Goal: Task Accomplishment & Management: Use online tool/utility

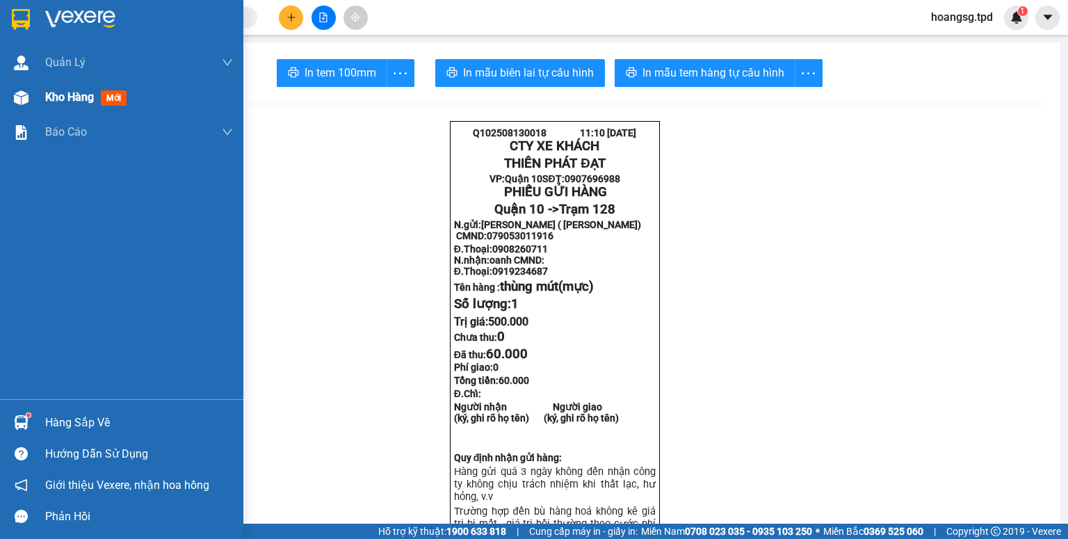
click at [25, 97] on img at bounding box center [21, 97] width 15 height 15
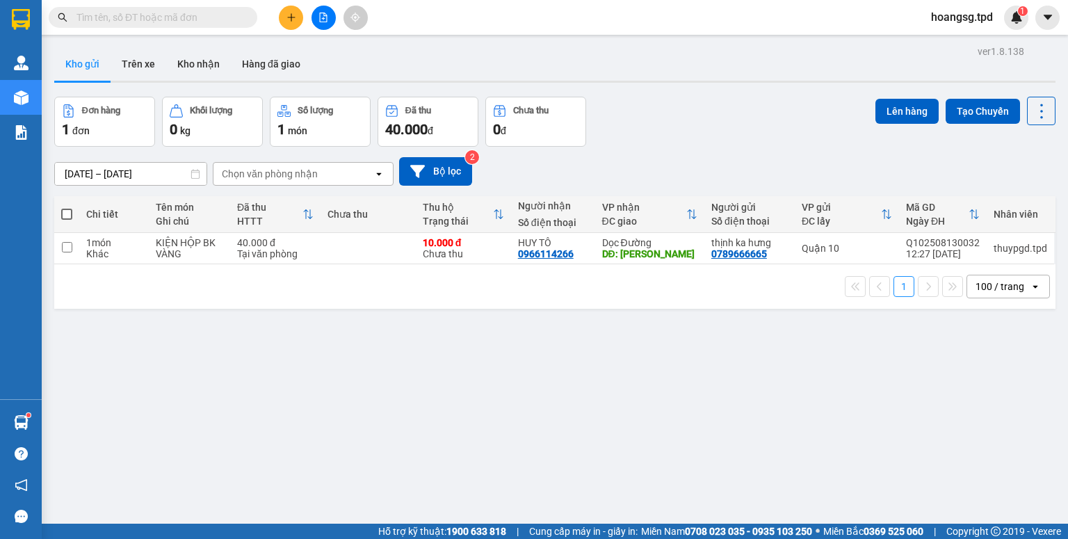
click at [61, 220] on label at bounding box center [66, 214] width 11 height 14
click at [67, 207] on input "checkbox" at bounding box center [67, 207] width 0 height 0
checkbox input "true"
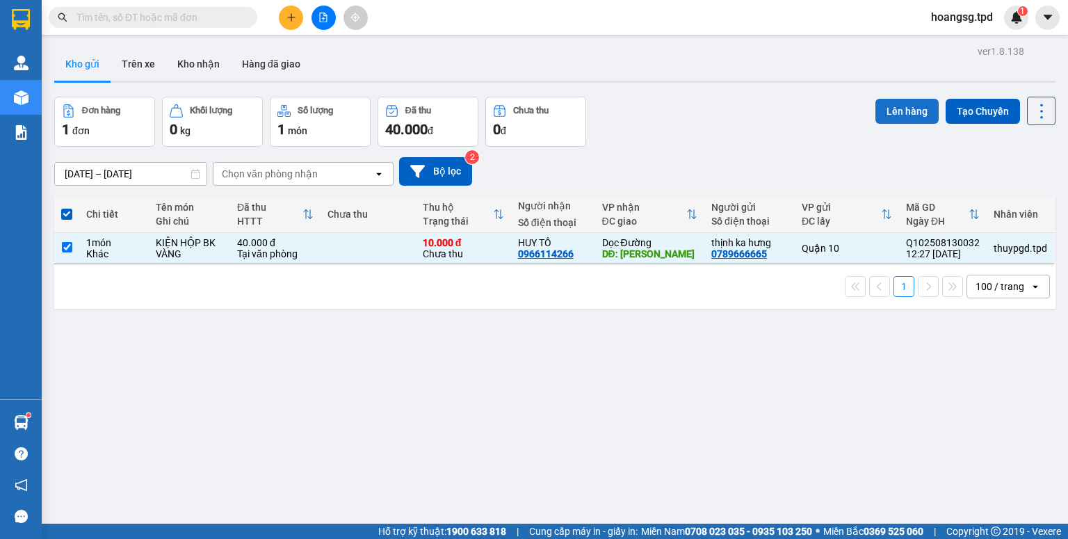
click at [901, 103] on button "Lên hàng" at bounding box center [907, 111] width 63 height 25
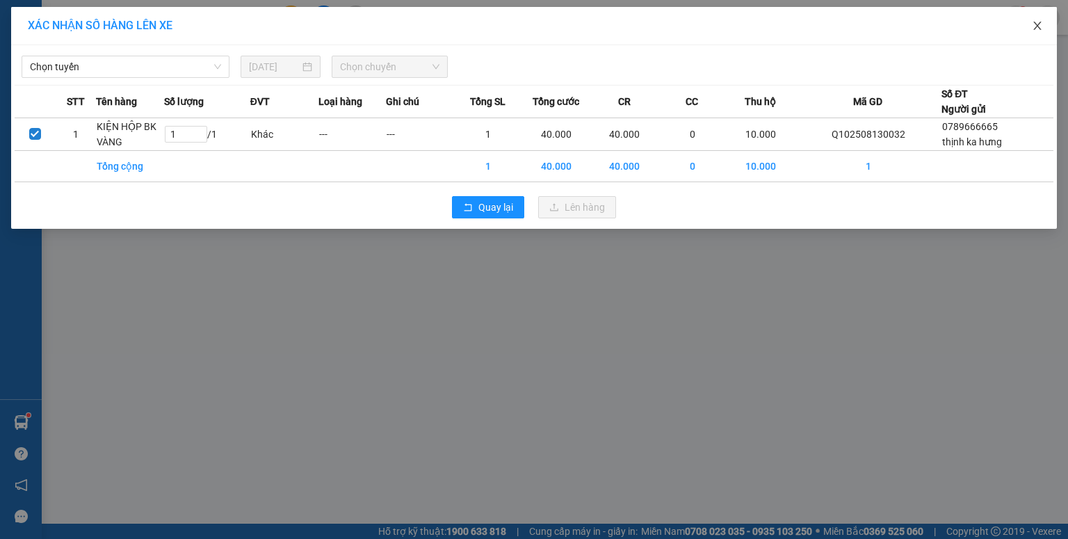
click at [1036, 26] on icon "close" at bounding box center [1037, 25] width 11 height 11
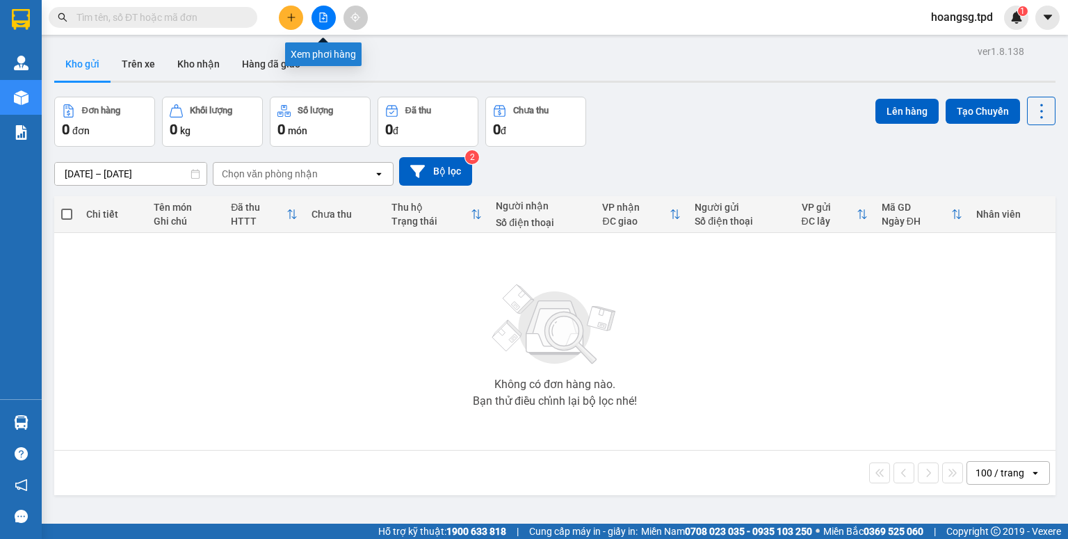
click at [326, 11] on button at bounding box center [324, 18] width 24 height 24
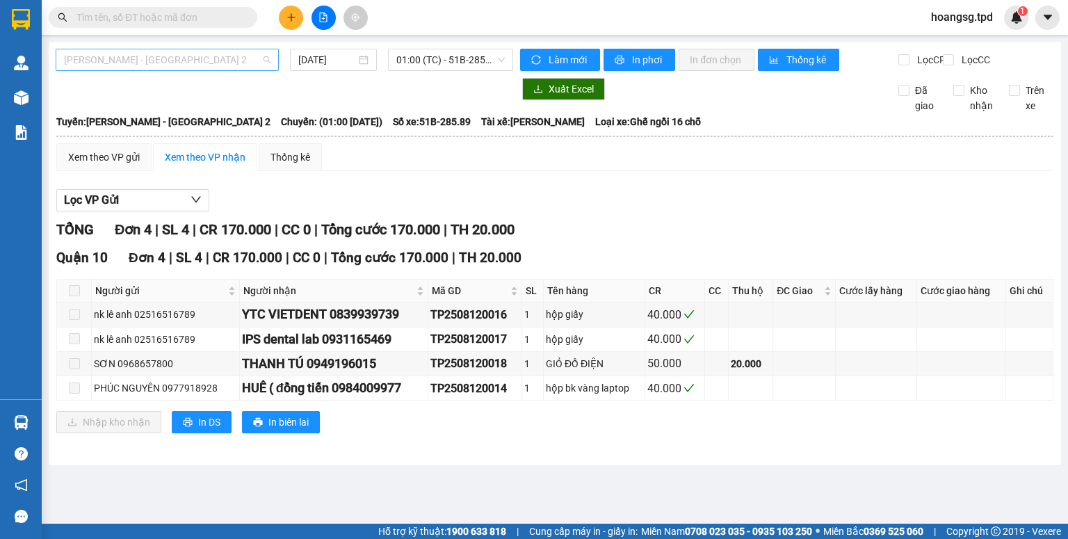
click at [205, 63] on span "[PERSON_NAME] - [GEOGRAPHIC_DATA] 2" at bounding box center [167, 59] width 207 height 21
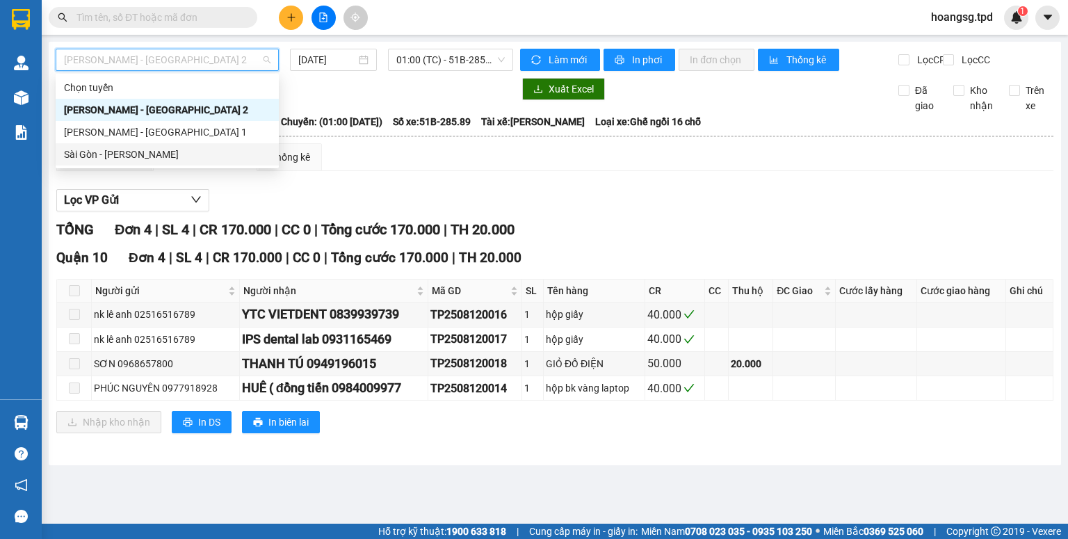
click at [155, 150] on div "Sài Gòn - [PERSON_NAME]" at bounding box center [167, 154] width 207 height 15
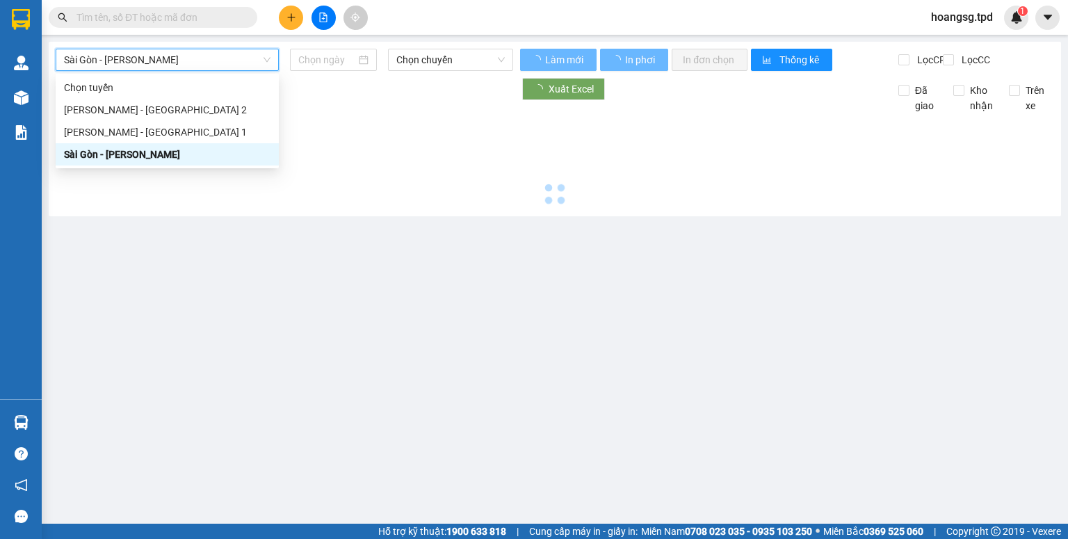
type input "[DATE]"
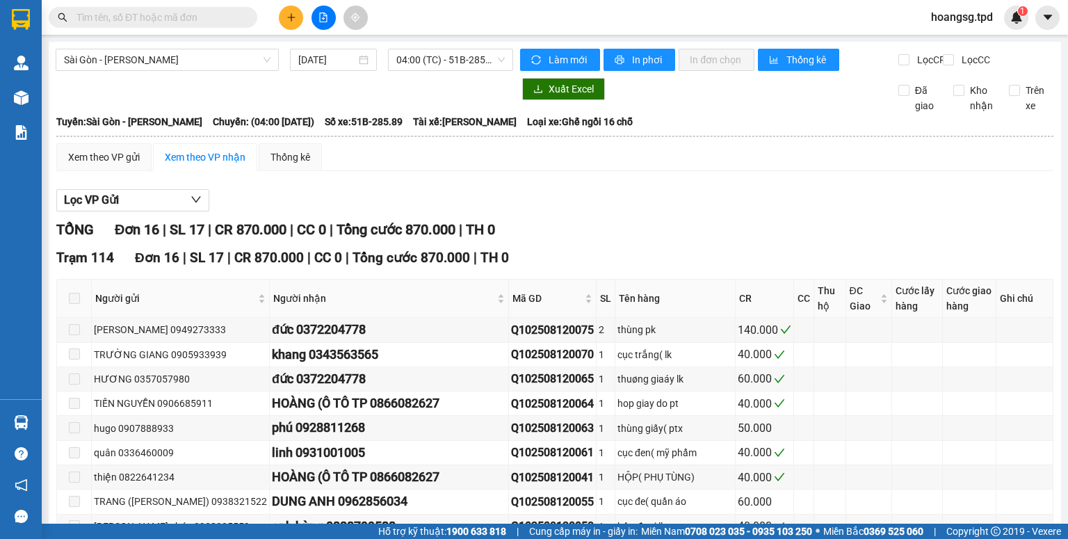
click at [431, 47] on div "[GEOGRAPHIC_DATA] - [PERSON_NAME] [DATE] 04:00 (TC) - 51B-285.89 Làm mới In phơ…" at bounding box center [555, 422] width 1013 height 760
click at [425, 58] on span "04:00 (TC) - 51B-285.89" at bounding box center [450, 59] width 109 height 21
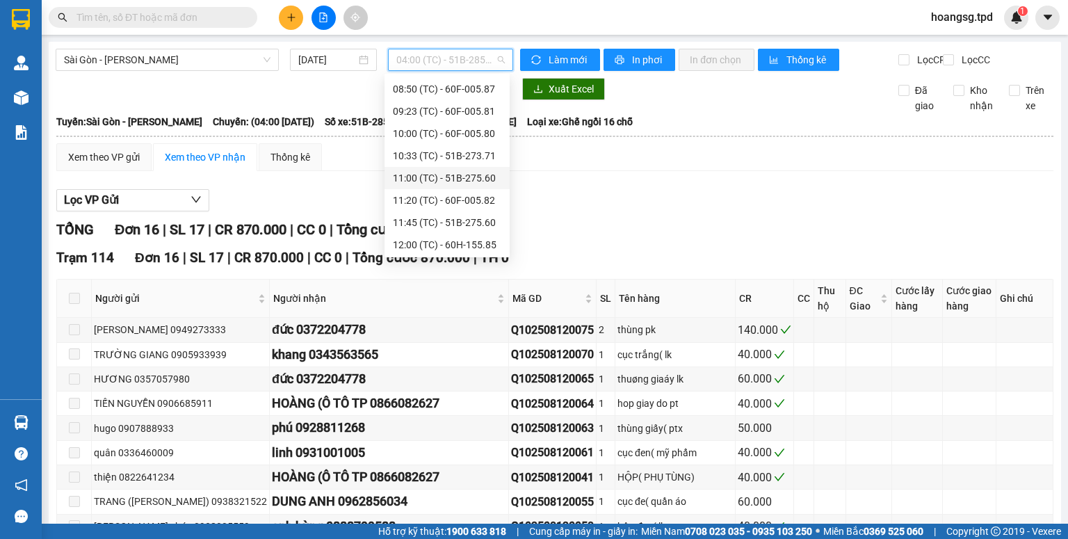
scroll to position [111, 0]
click at [462, 243] on div "12:30 (TC) - 60B-033.81" at bounding box center [447, 243] width 109 height 15
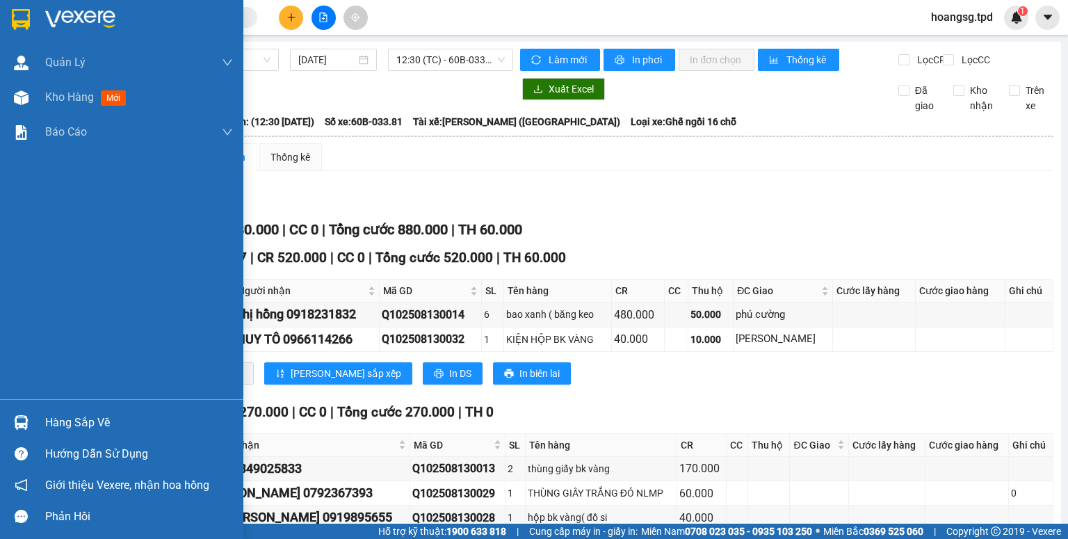
click at [25, 418] on img at bounding box center [21, 422] width 15 height 15
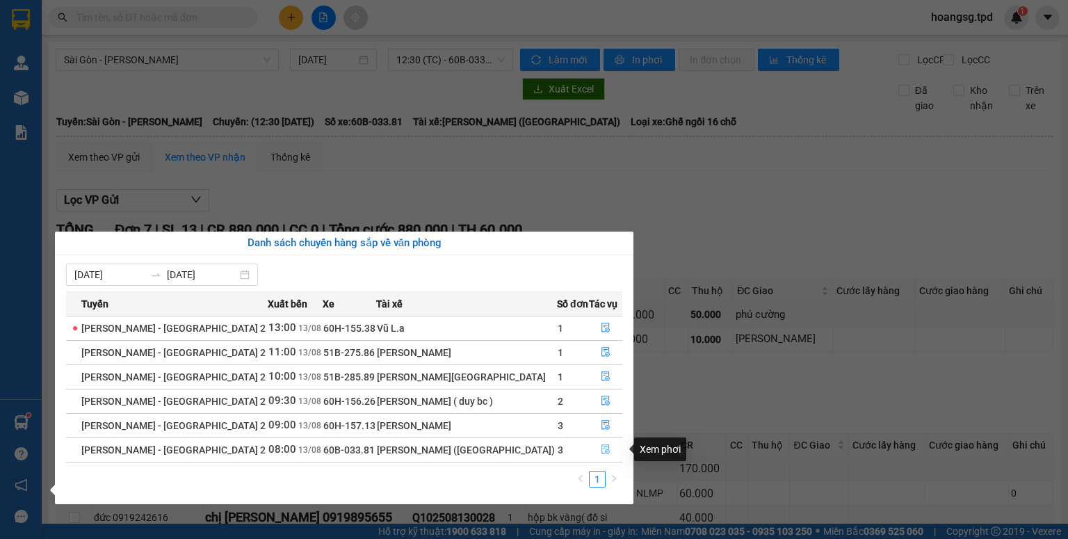
click at [595, 450] on button "button" at bounding box center [606, 450] width 32 height 22
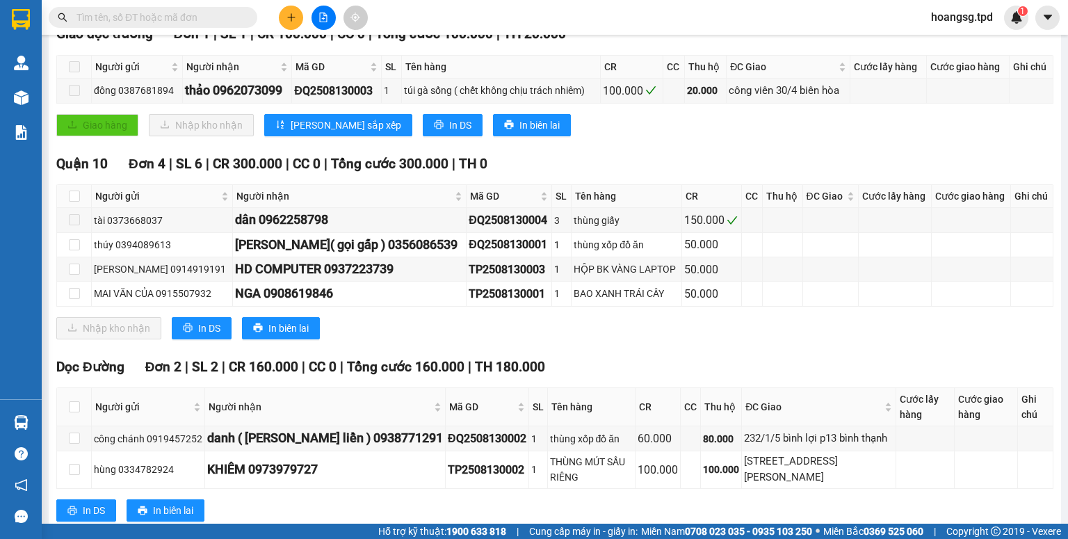
scroll to position [270, 0]
